Goal: Task Accomplishment & Management: Complete application form

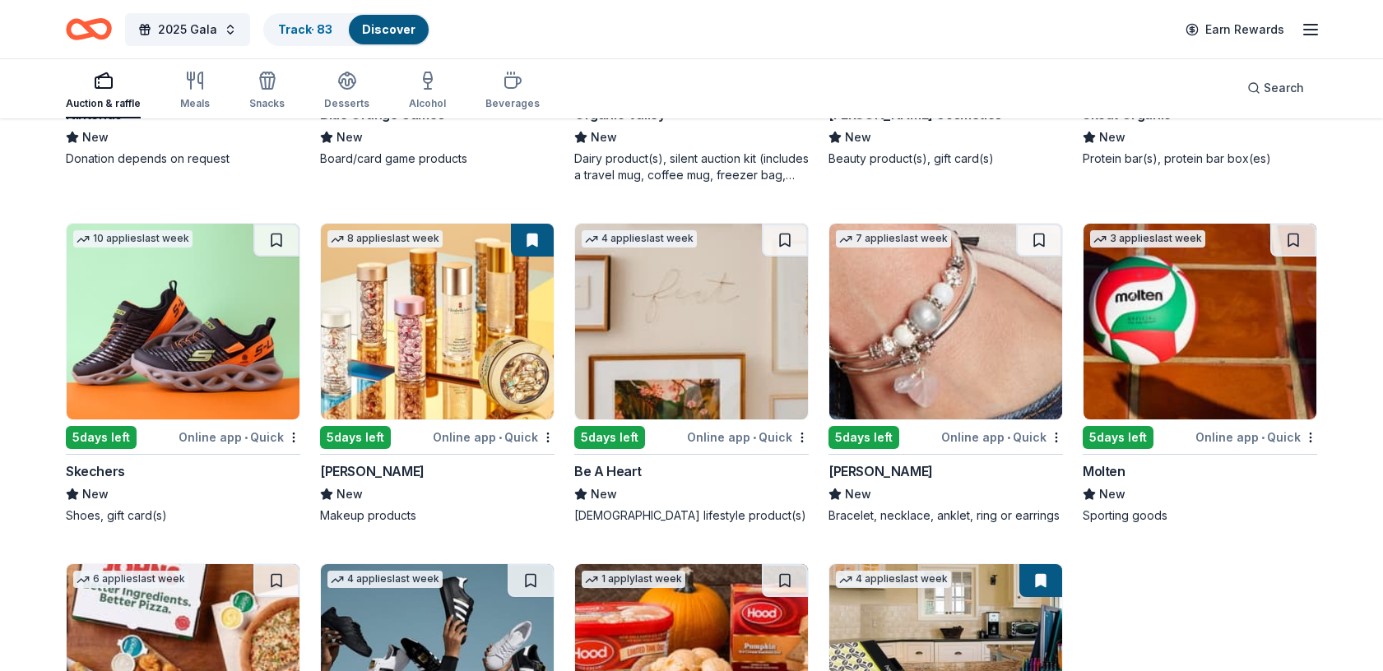
scroll to position [11907, 0]
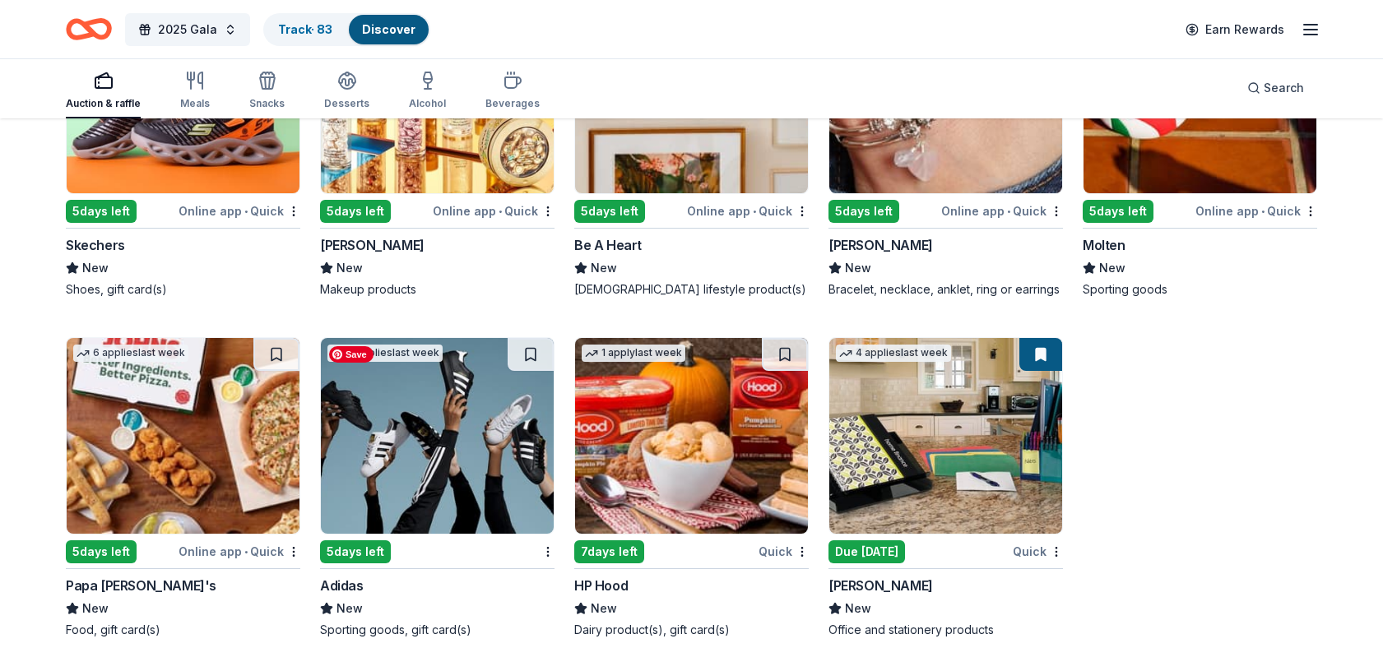
click at [458, 448] on img at bounding box center [437, 436] width 233 height 196
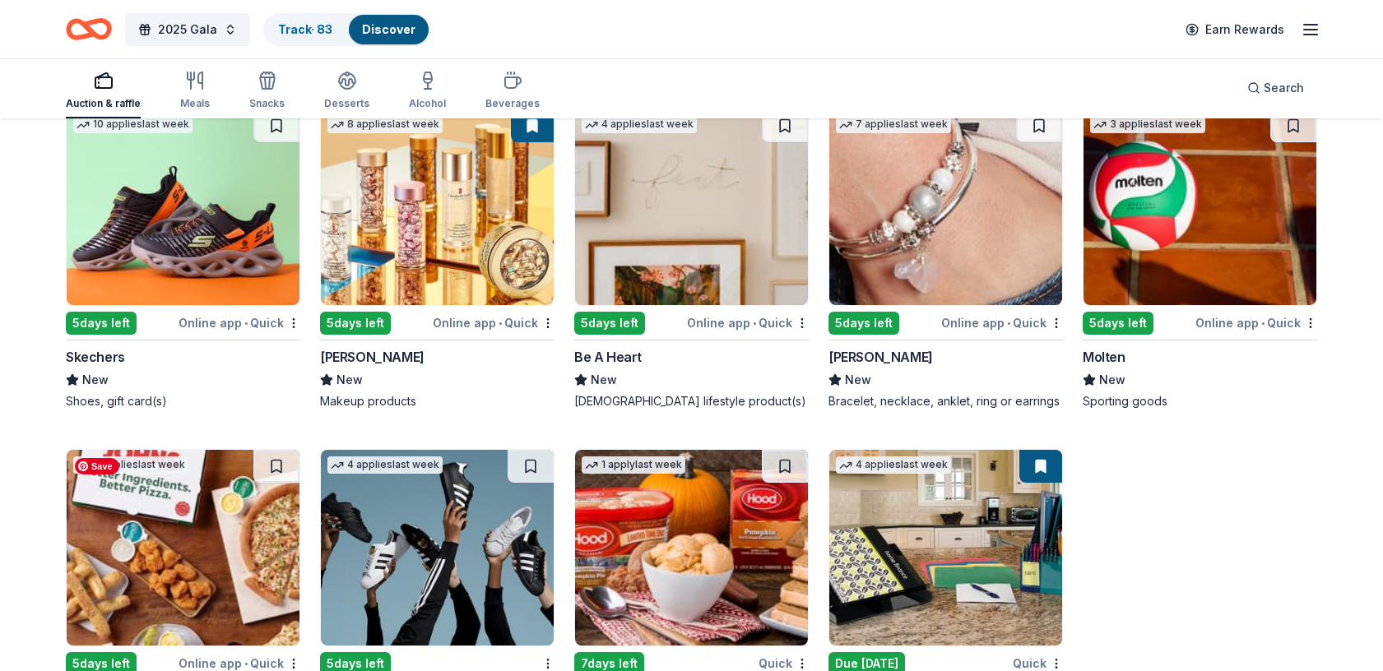
scroll to position [11792, 0]
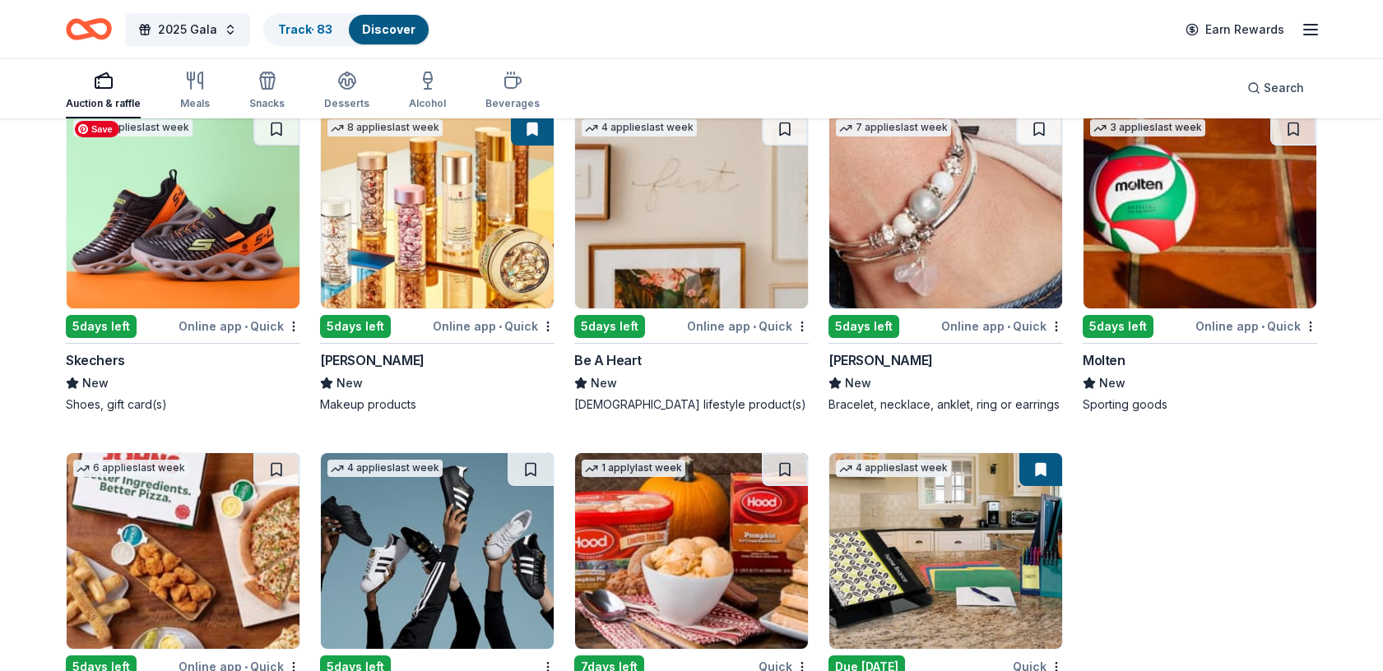
click at [203, 263] on img at bounding box center [183, 211] width 233 height 196
click at [699, 245] on img at bounding box center [691, 211] width 233 height 196
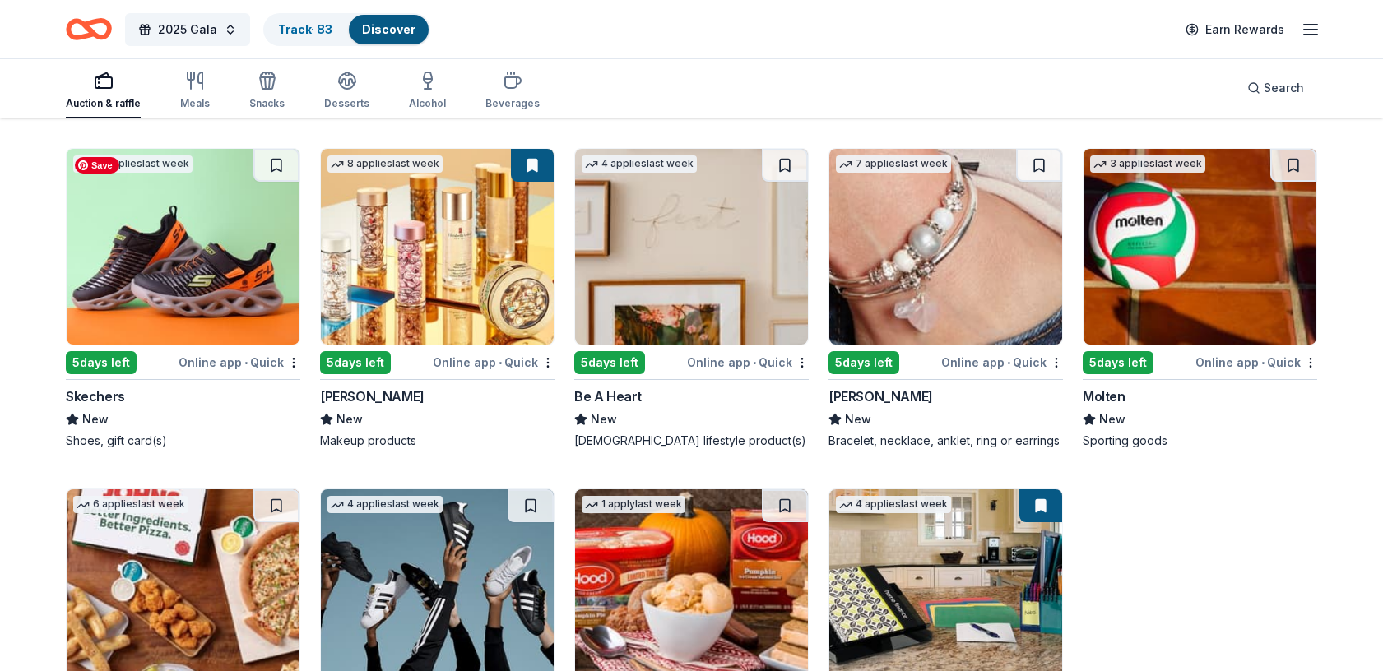
scroll to position [11758, 0]
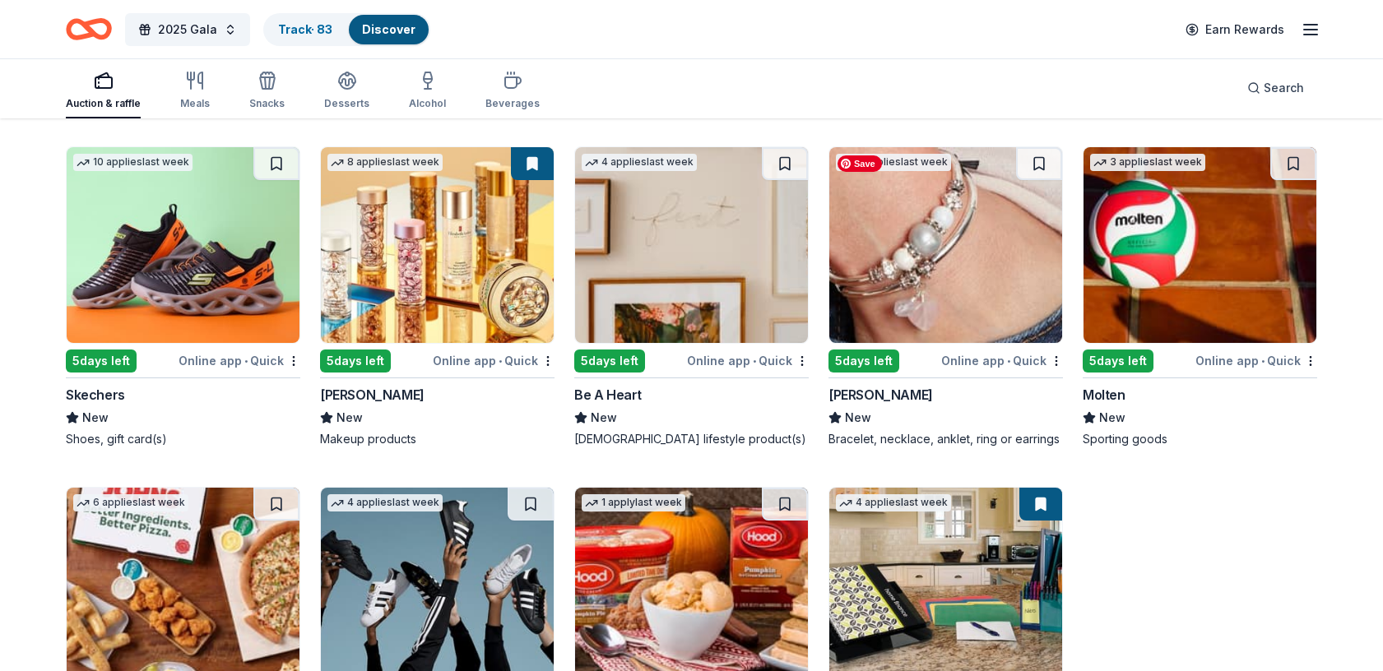
click at [1000, 260] on img at bounding box center [945, 245] width 233 height 196
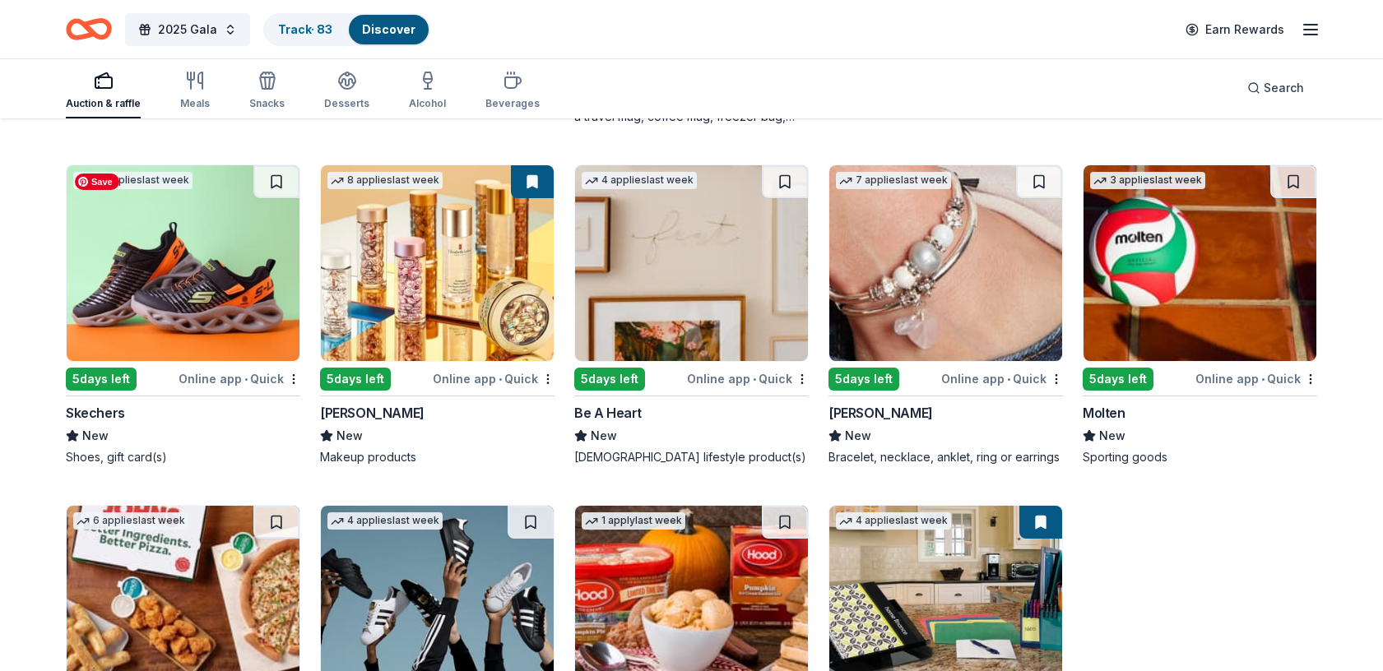
scroll to position [11736, 0]
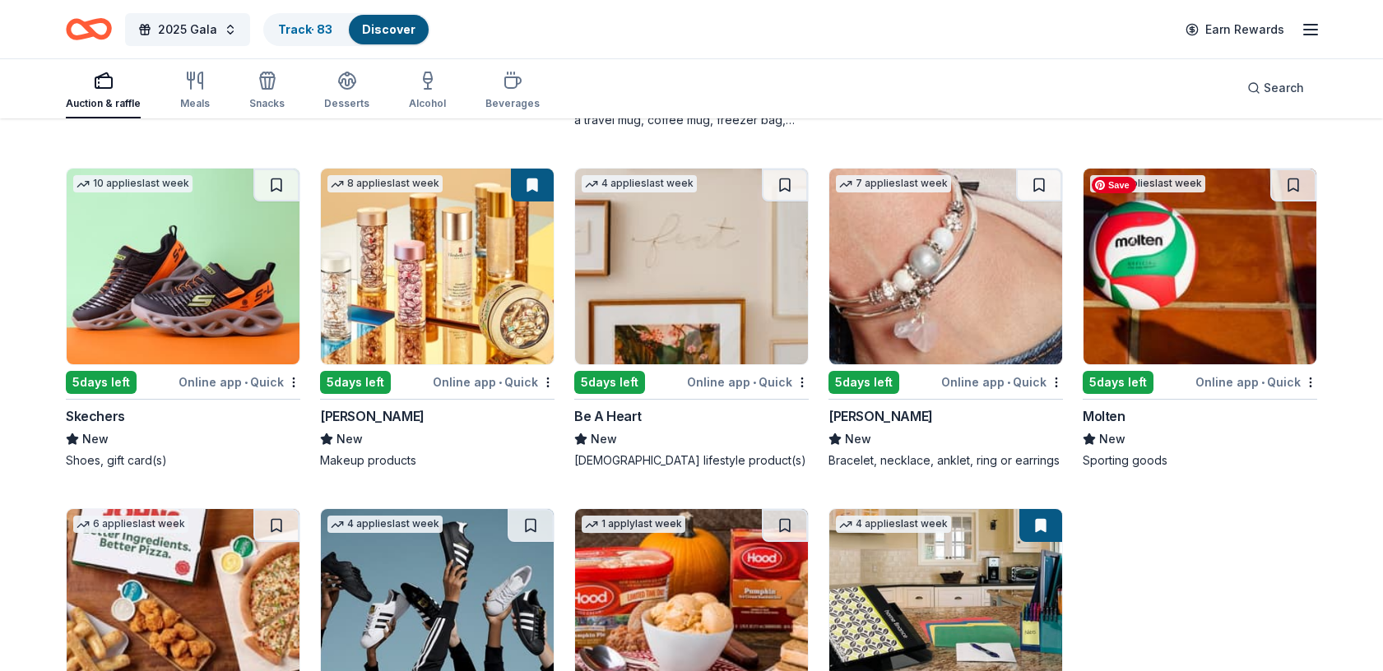
click at [1225, 299] on img at bounding box center [1199, 267] width 233 height 196
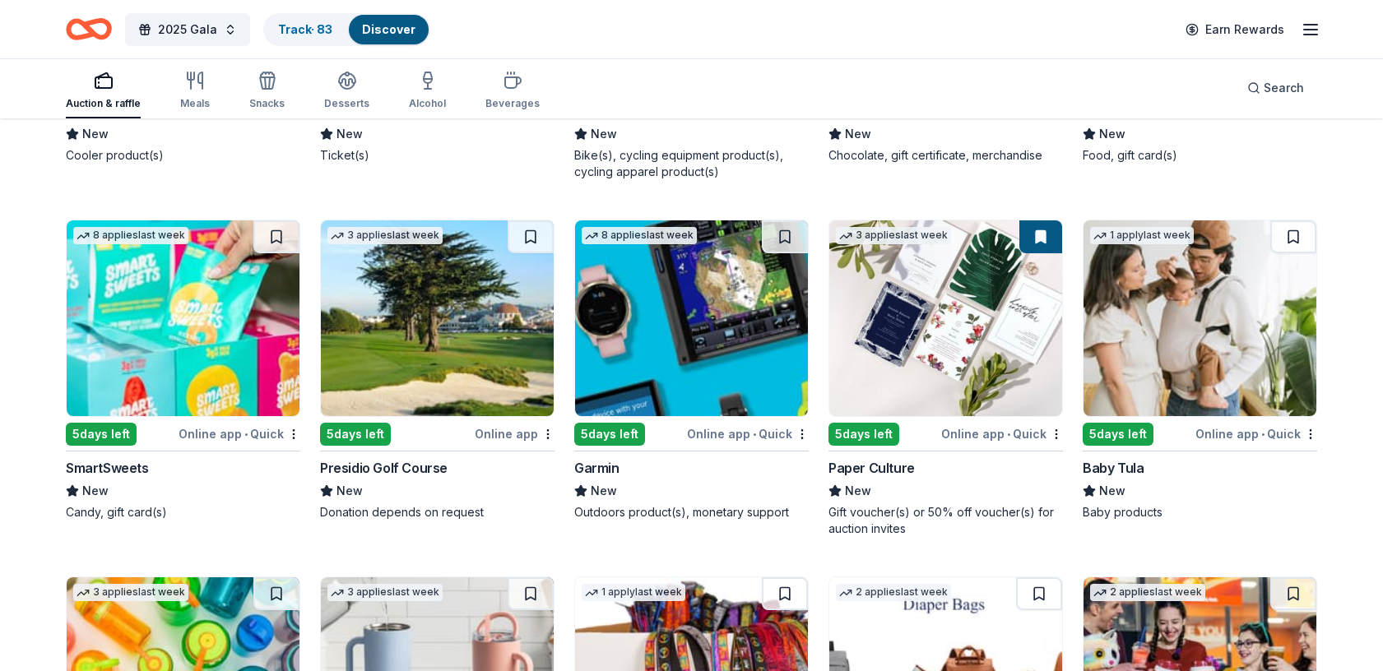
scroll to position [10284, 0]
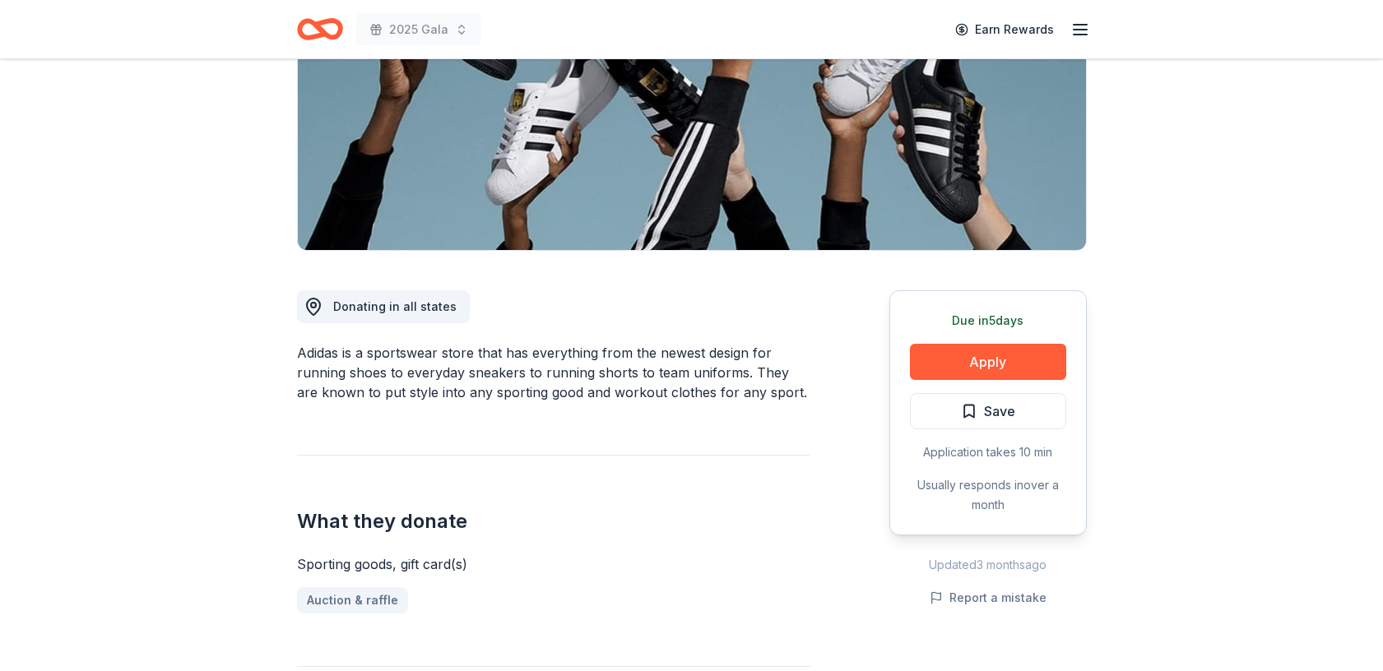
scroll to position [244, 0]
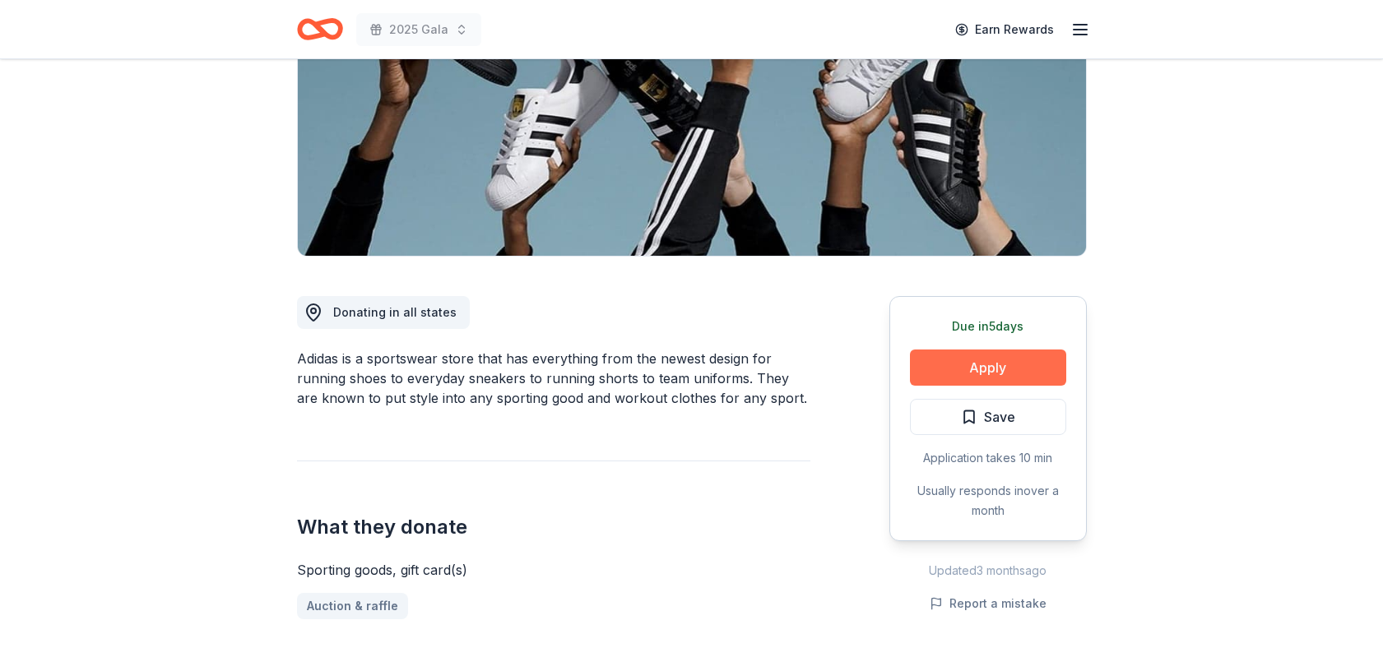
click at [1000, 360] on button "Apply" at bounding box center [988, 368] width 156 height 36
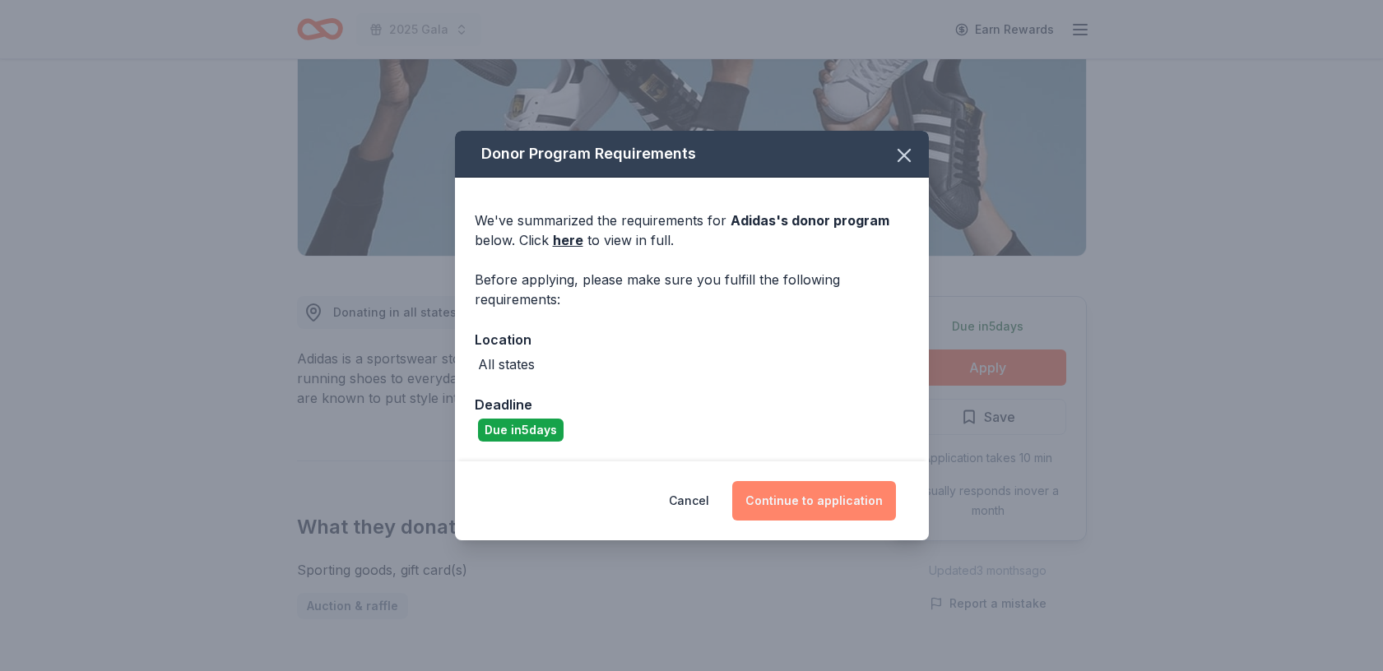
click at [828, 494] on button "Continue to application" at bounding box center [814, 500] width 164 height 39
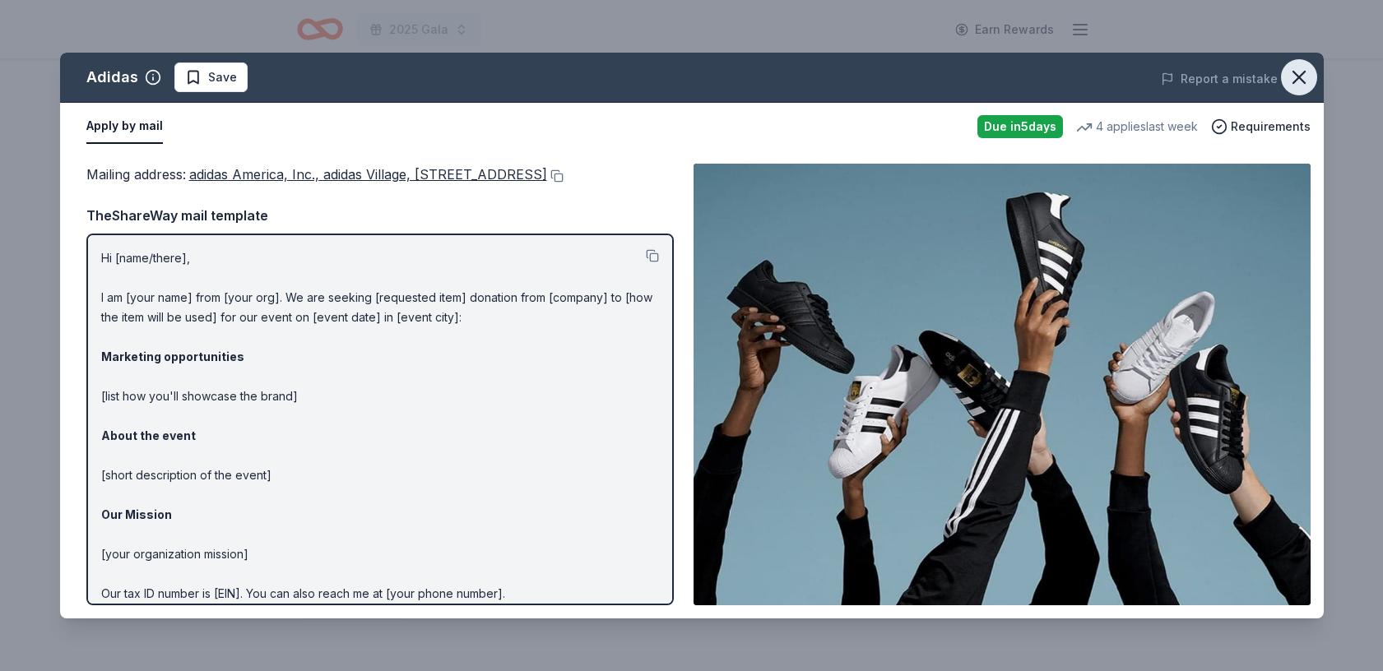
click at [1297, 81] on icon "button" at bounding box center [1298, 77] width 23 height 23
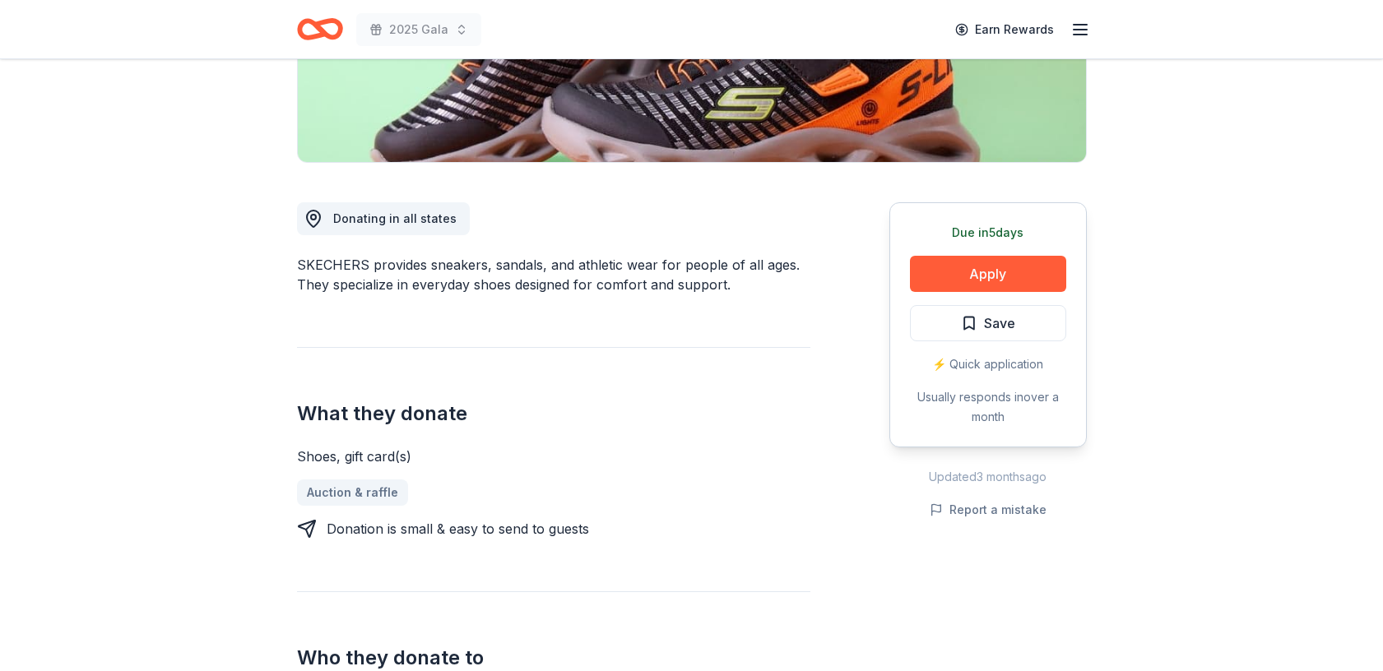
scroll to position [343, 0]
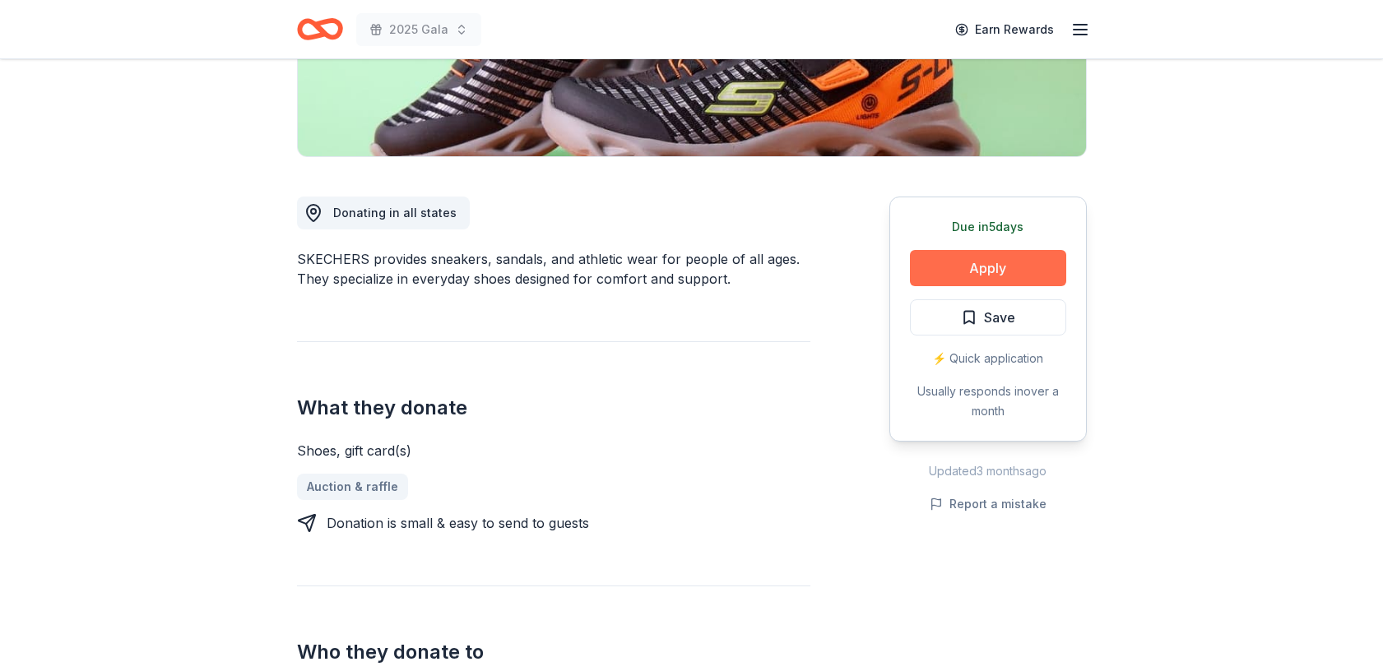
click at [982, 270] on button "Apply" at bounding box center [988, 268] width 156 height 36
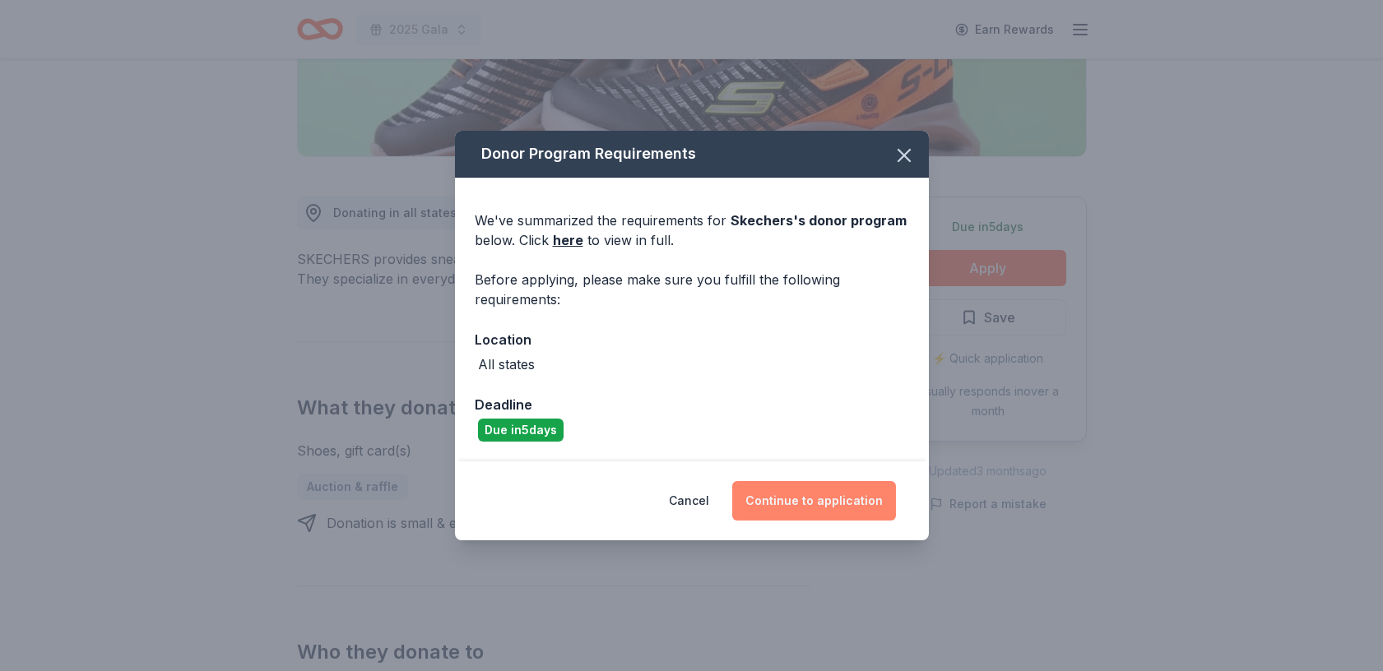
click at [815, 508] on button "Continue to application" at bounding box center [814, 500] width 164 height 39
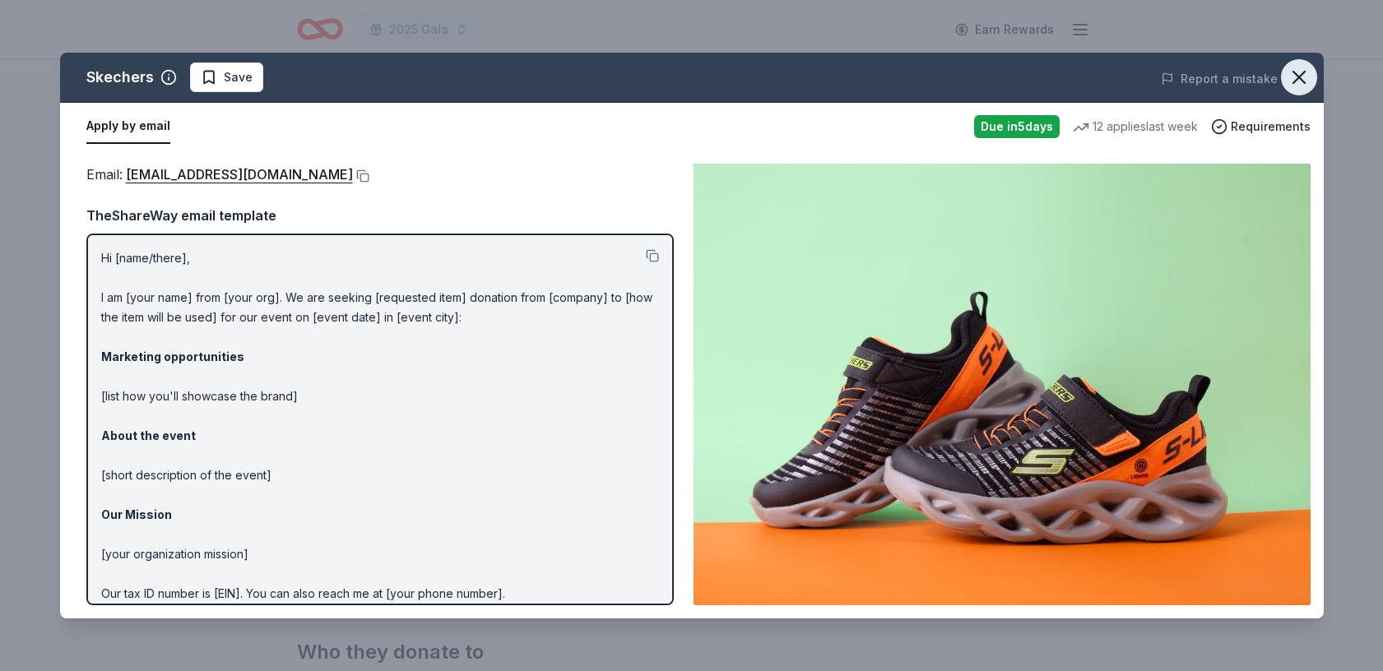
click at [1299, 80] on icon "button" at bounding box center [1298, 77] width 23 height 23
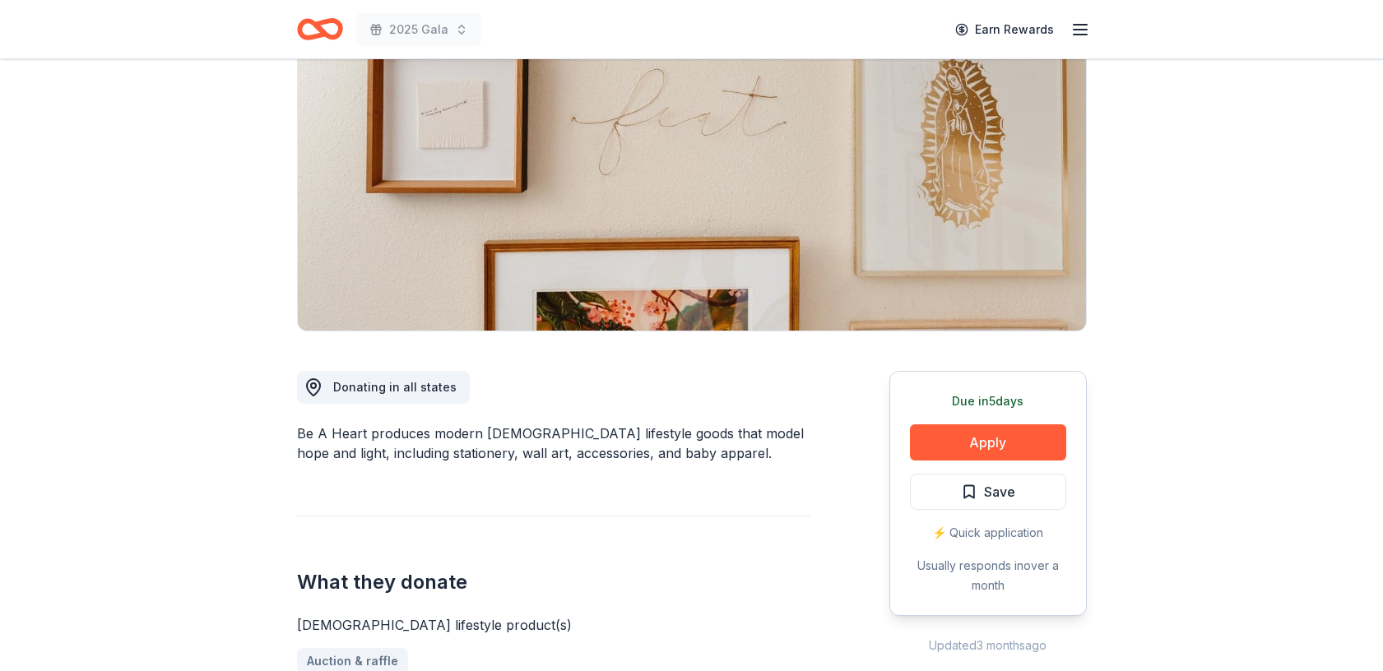
scroll to position [173, 0]
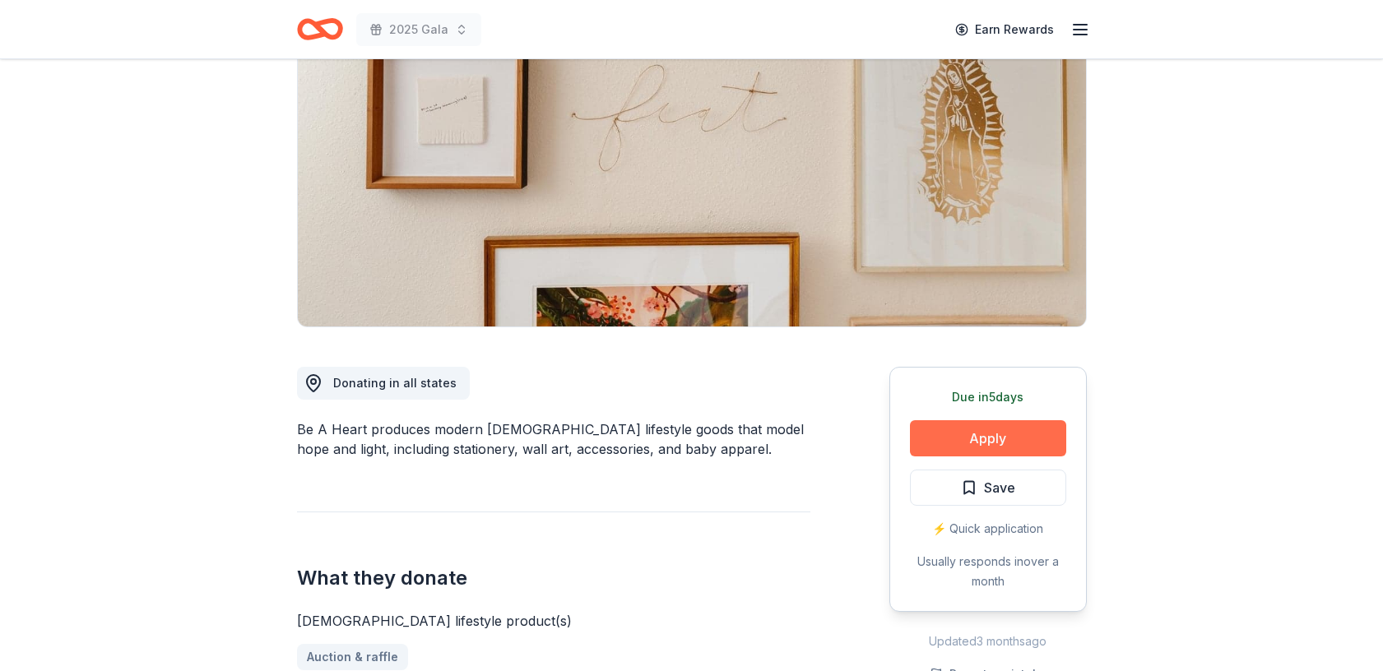
click at [999, 437] on button "Apply" at bounding box center [988, 438] width 156 height 36
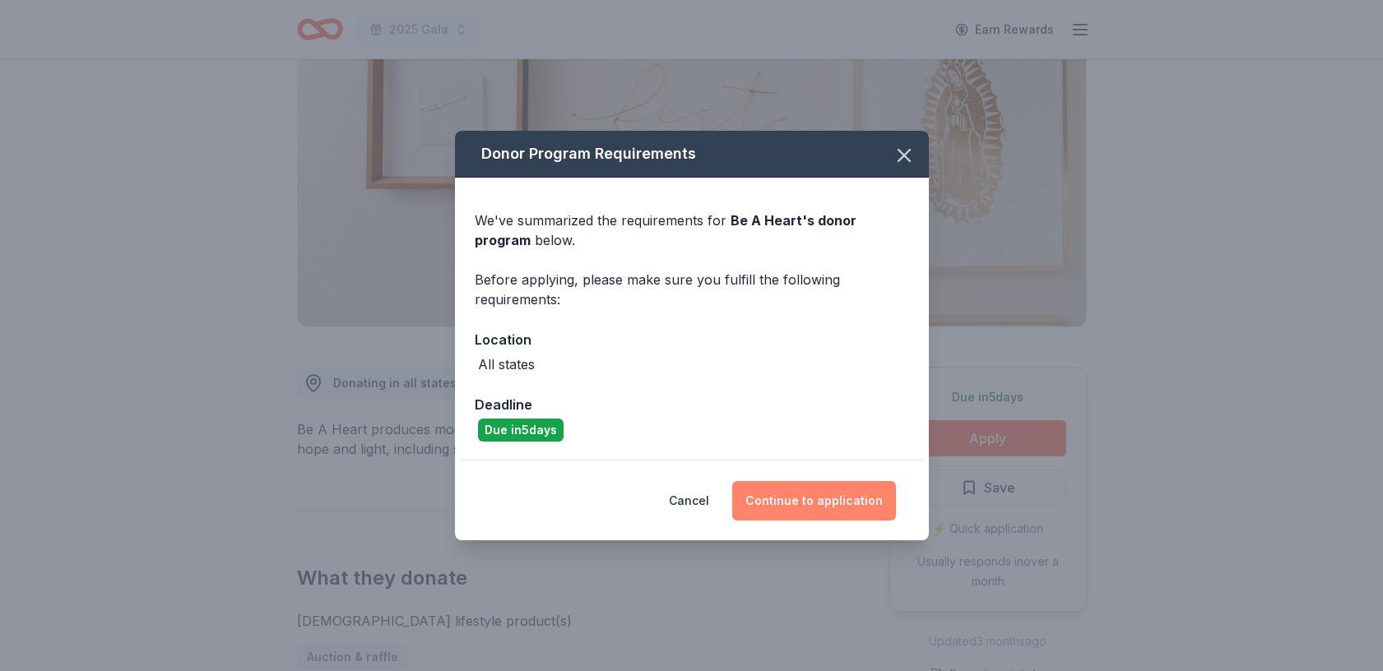
click at [825, 505] on button "Continue to application" at bounding box center [814, 500] width 164 height 39
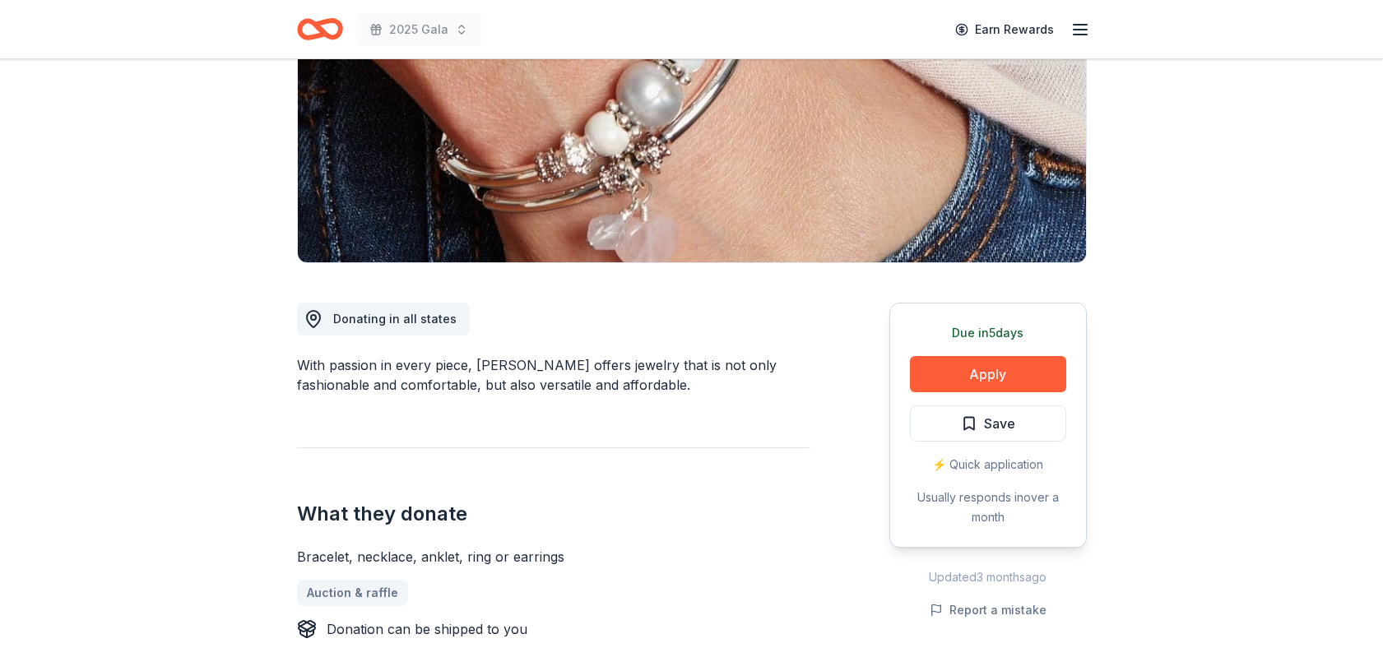
scroll to position [243, 0]
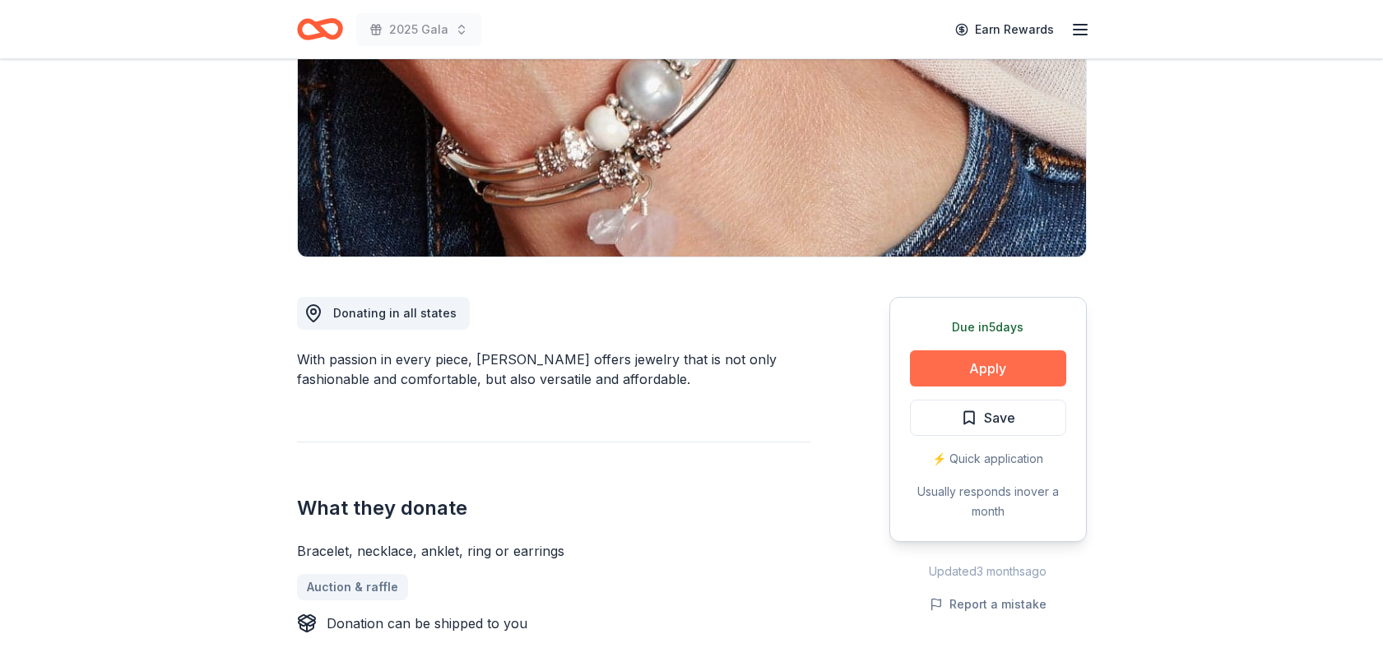
click at [996, 365] on button "Apply" at bounding box center [988, 368] width 156 height 36
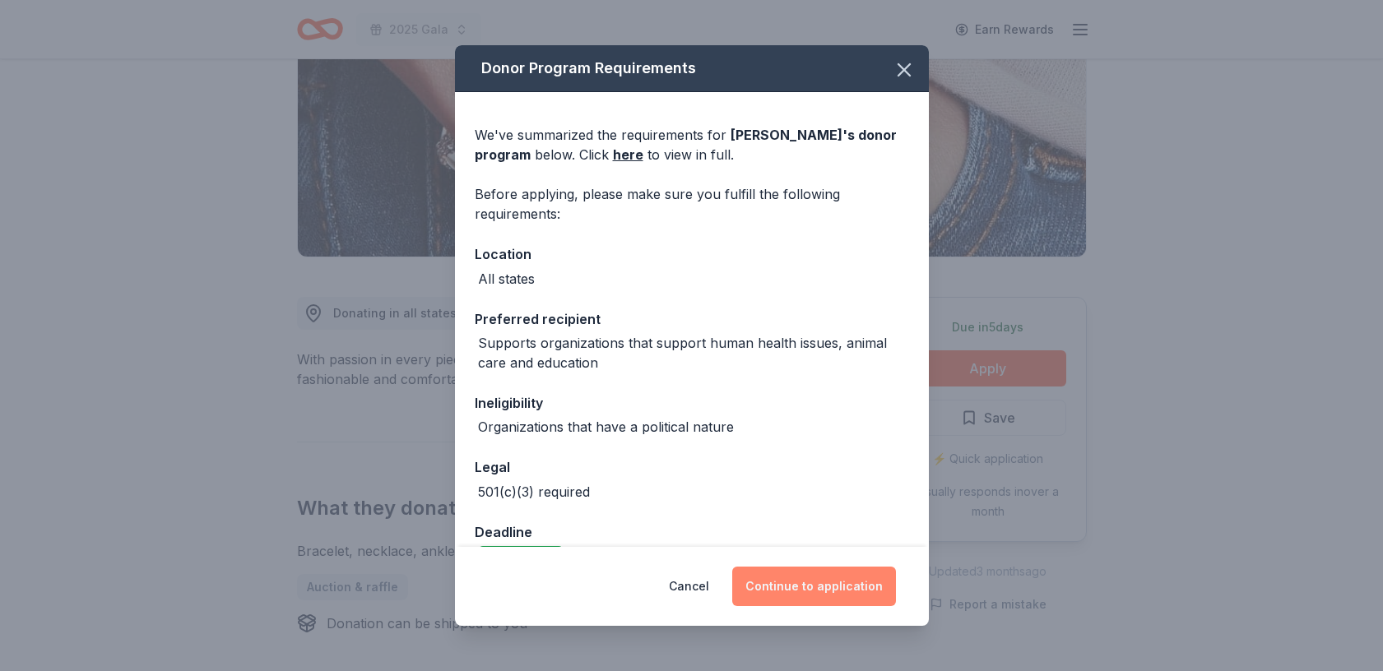
click at [834, 586] on button "Continue to application" at bounding box center [814, 586] width 164 height 39
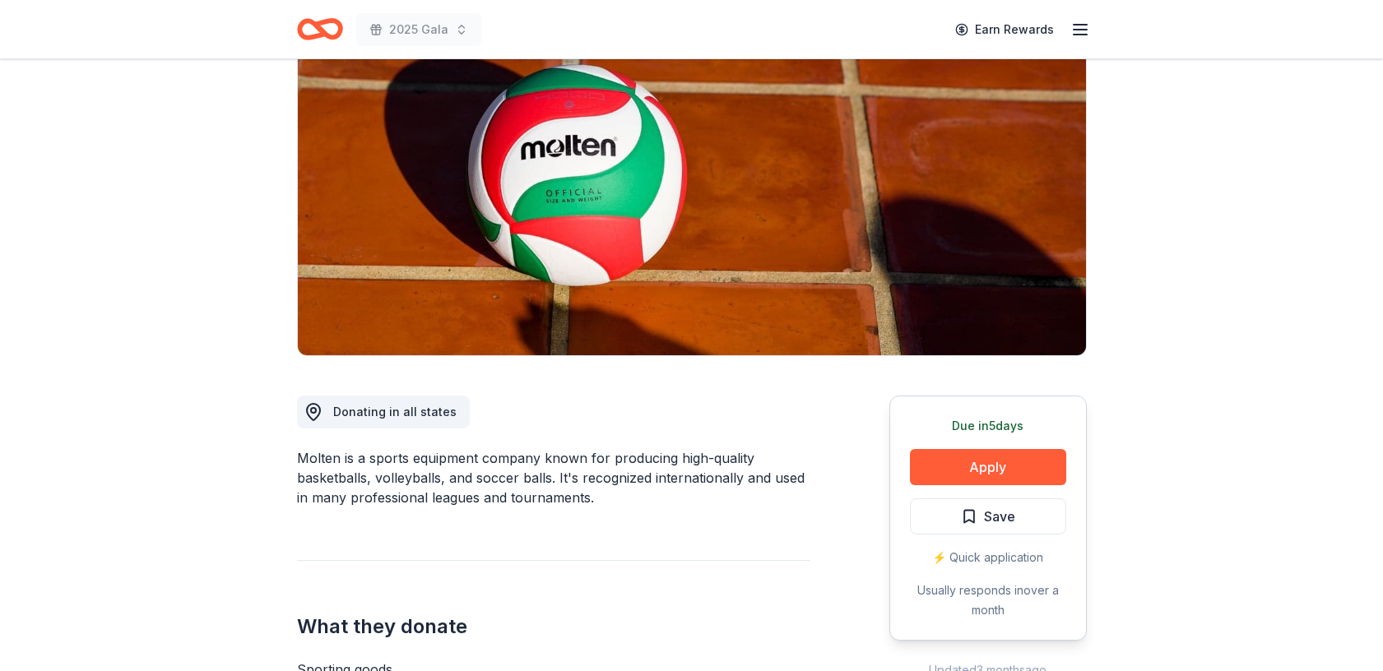
scroll to position [171, 0]
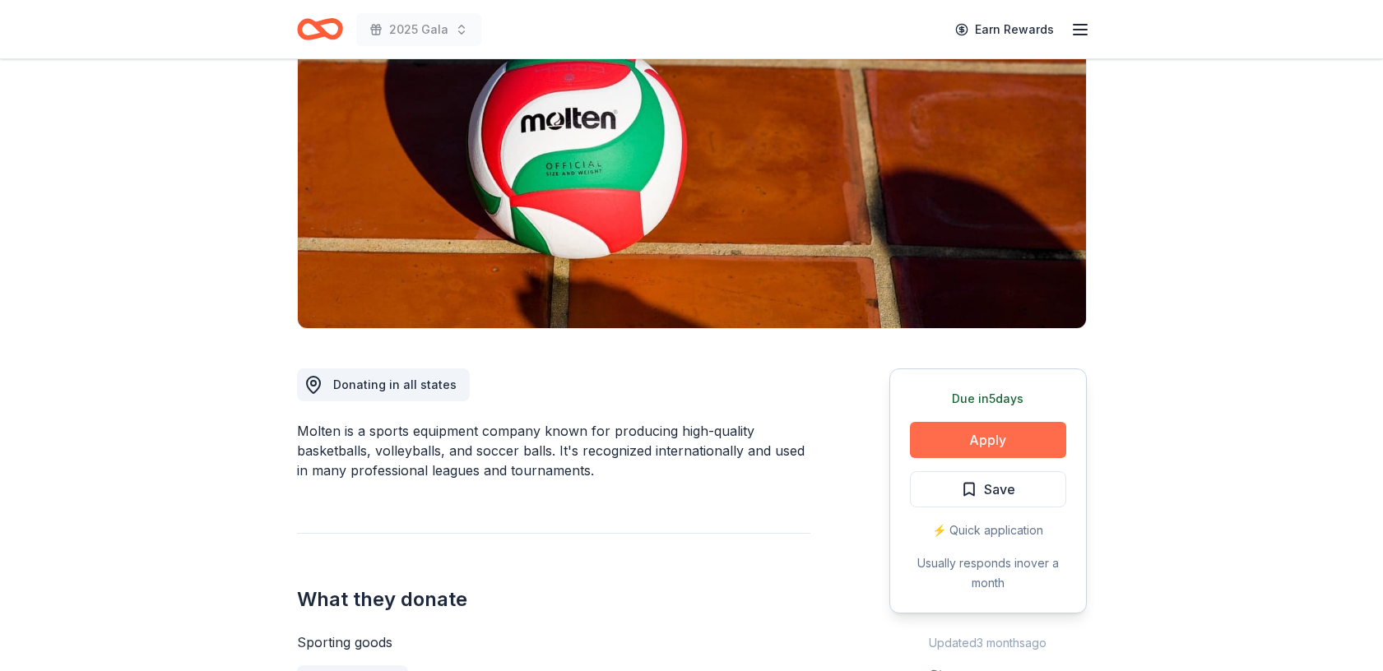
click at [999, 437] on button "Apply" at bounding box center [988, 440] width 156 height 36
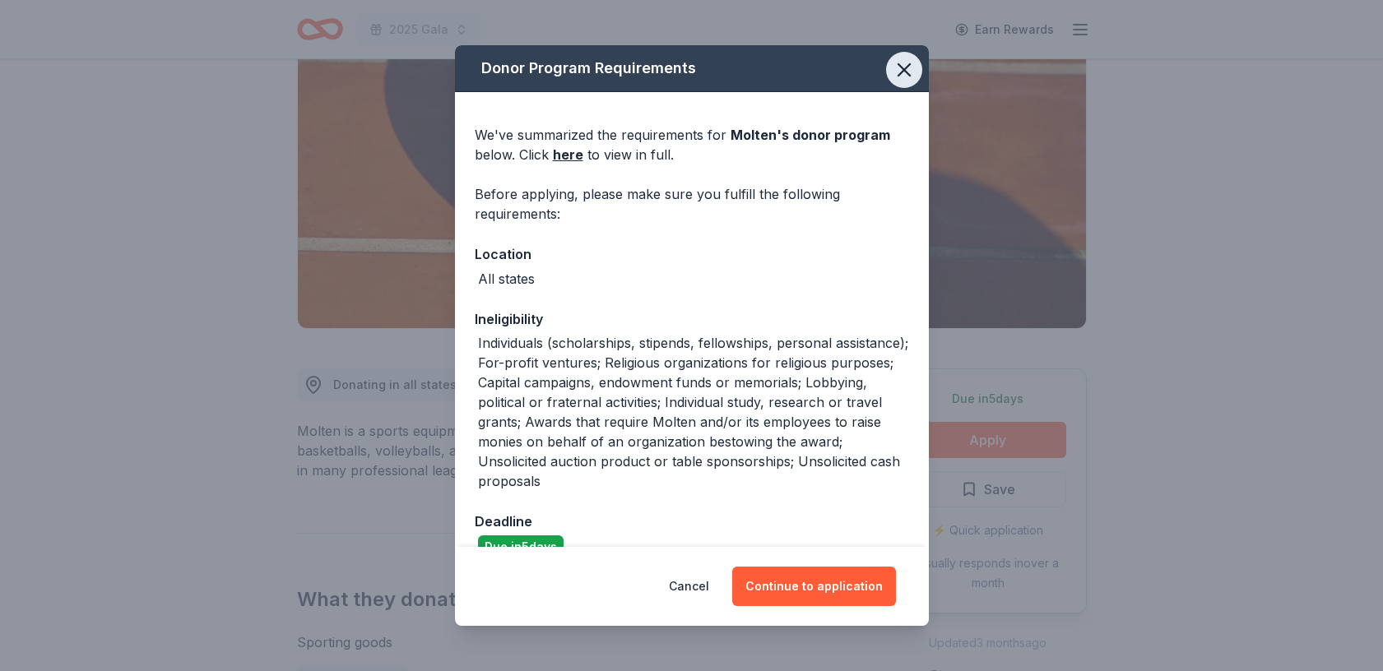
click at [910, 71] on icon "button" at bounding box center [904, 69] width 23 height 23
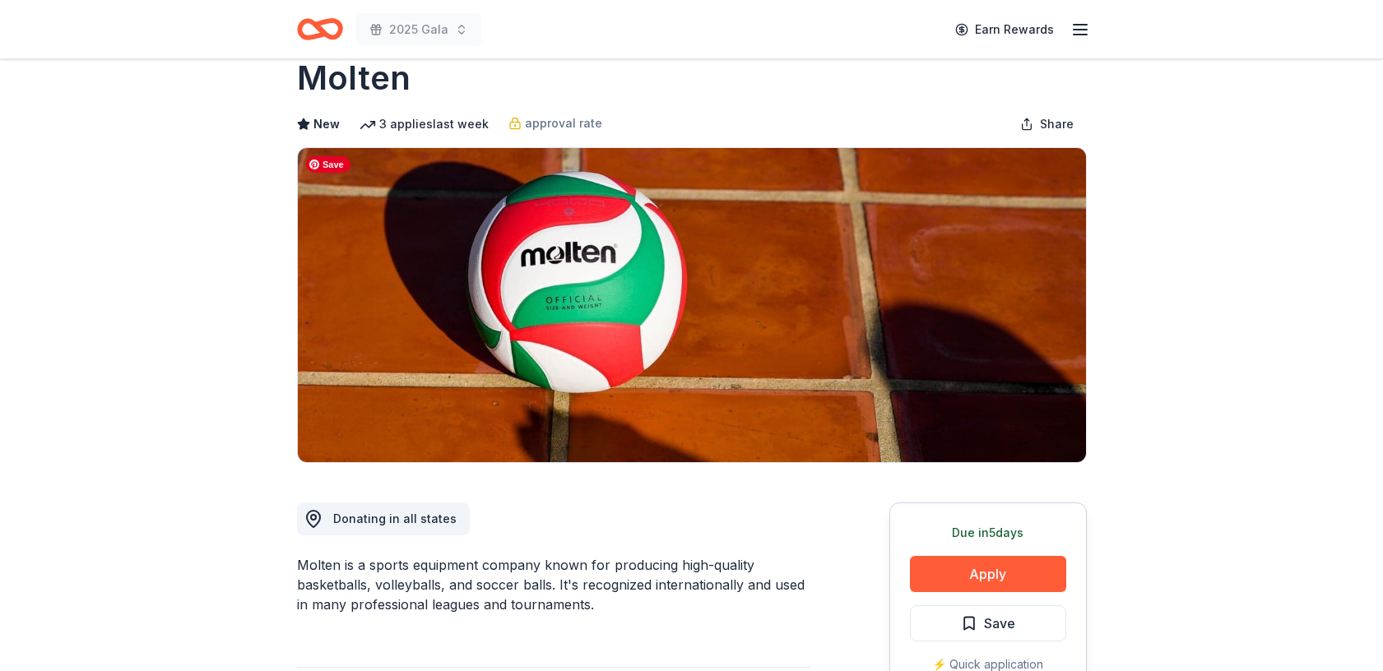
scroll to position [0, 0]
